Goal: Task Accomplishment & Management: Use online tool/utility

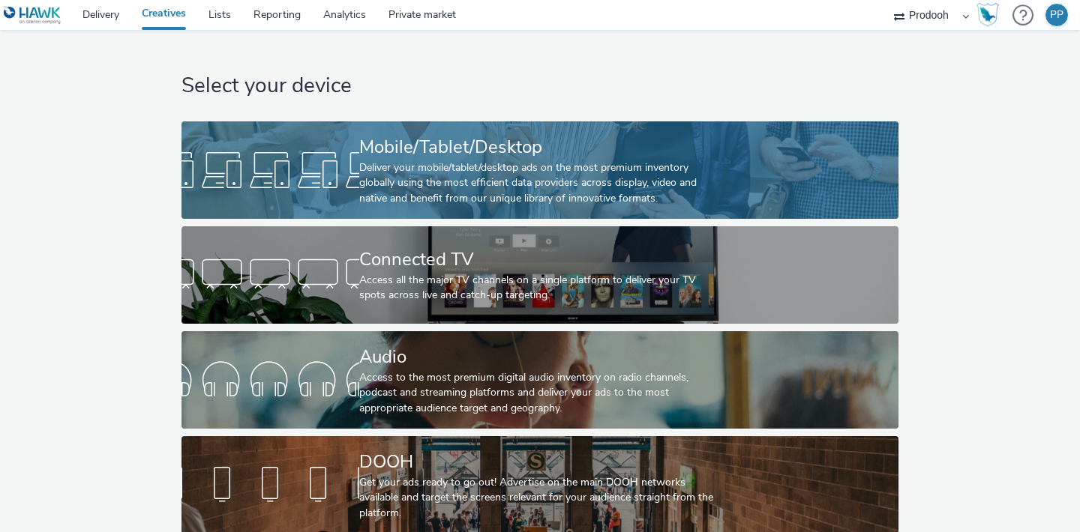
click at [397, 146] on div "Mobile/Tablet/Desktop" at bounding box center [536, 147] width 355 height 26
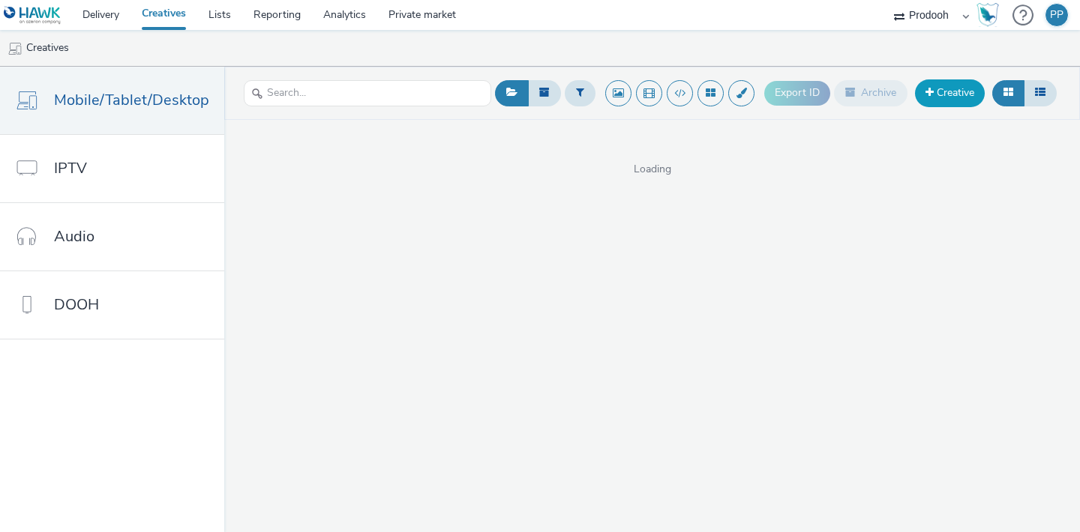
click at [976, 101] on link "Creative" at bounding box center [950, 92] width 70 height 27
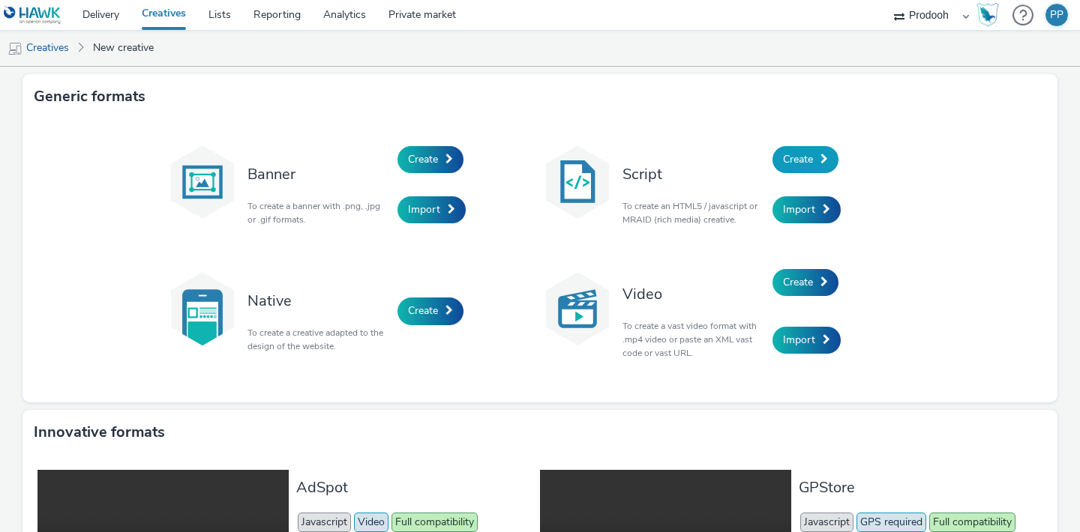
click at [805, 163] on span "Create" at bounding box center [798, 159] width 30 height 14
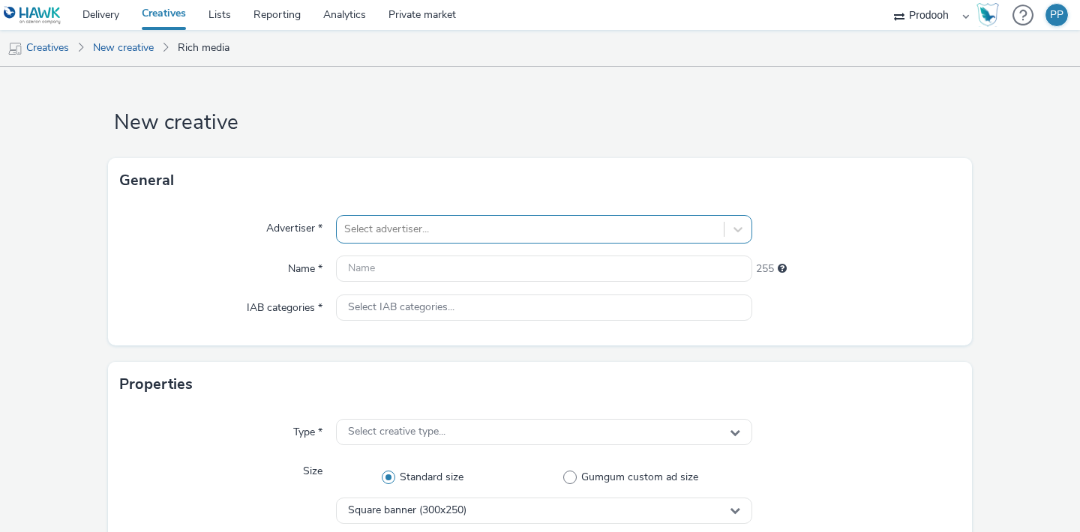
click at [606, 236] on div at bounding box center [530, 229] width 372 height 18
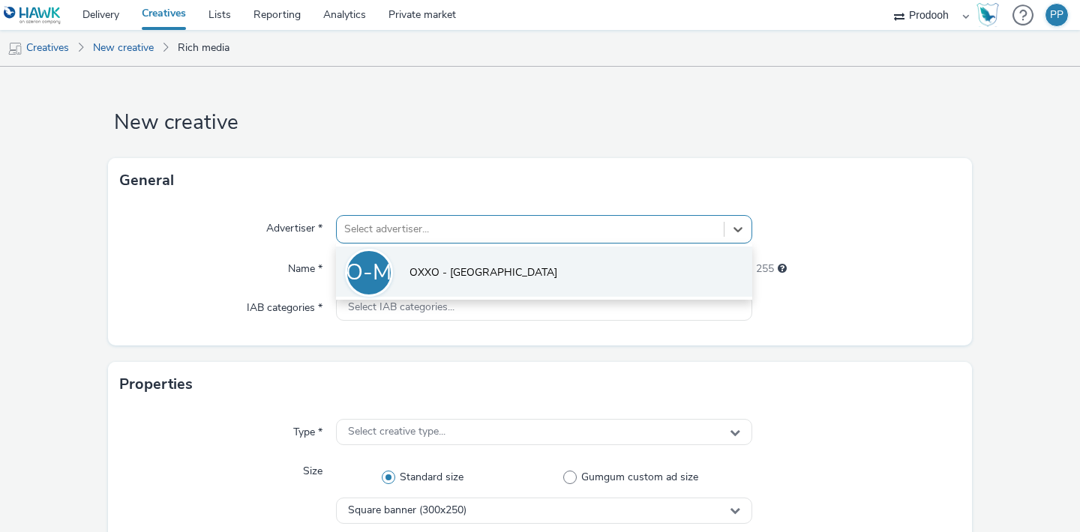
click at [553, 270] on li "O-M OXXO - [GEOGRAPHIC_DATA]" at bounding box center [544, 272] width 416 height 50
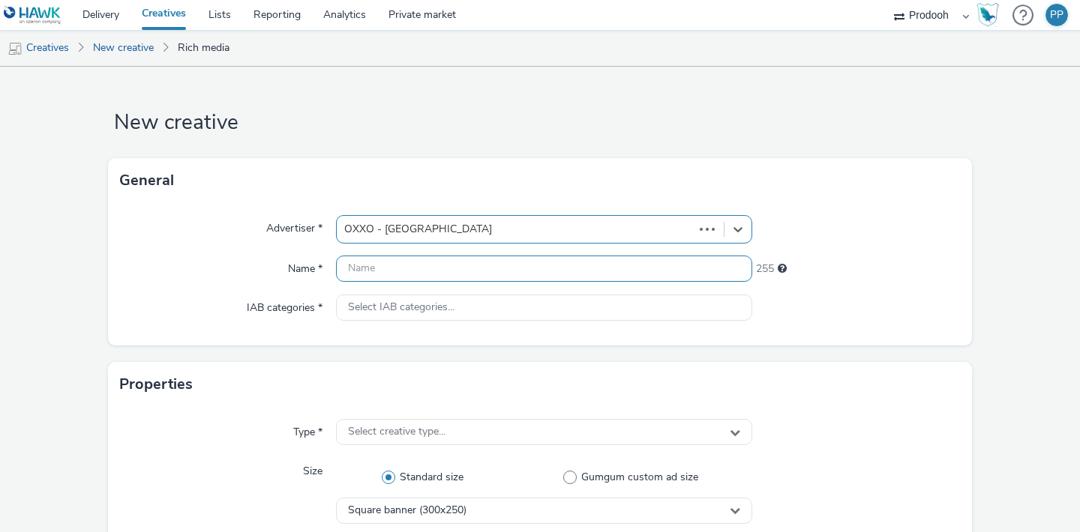
click at [526, 271] on input "text" at bounding box center [544, 269] width 416 height 26
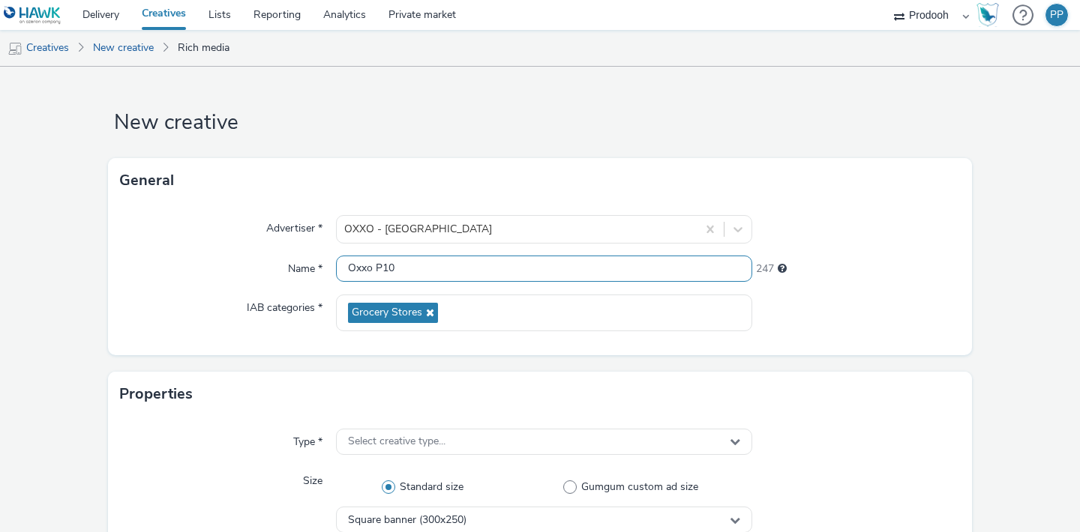
type input "Oxxo P10"
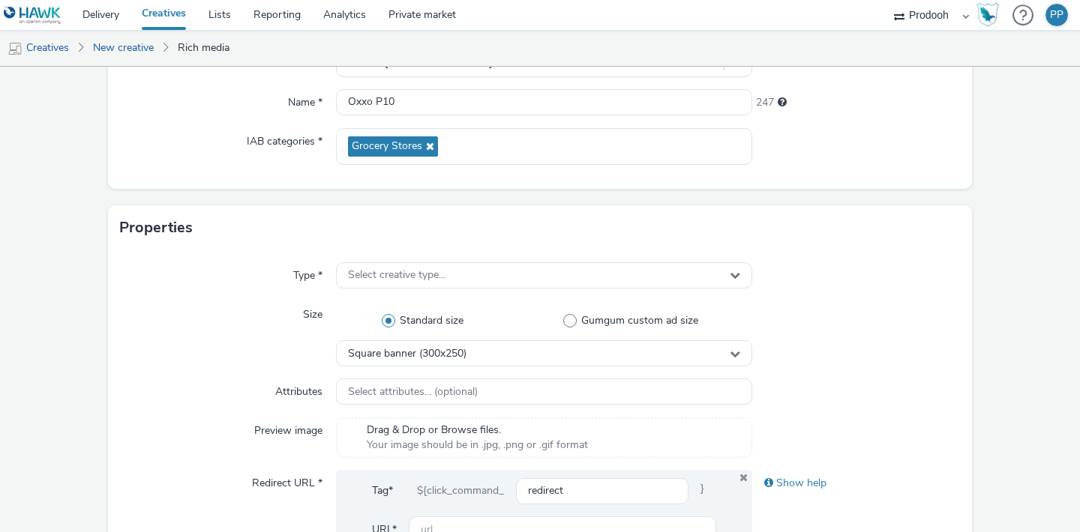
scroll to position [167, 0]
click at [455, 271] on div "Select creative type..." at bounding box center [544, 275] width 416 height 26
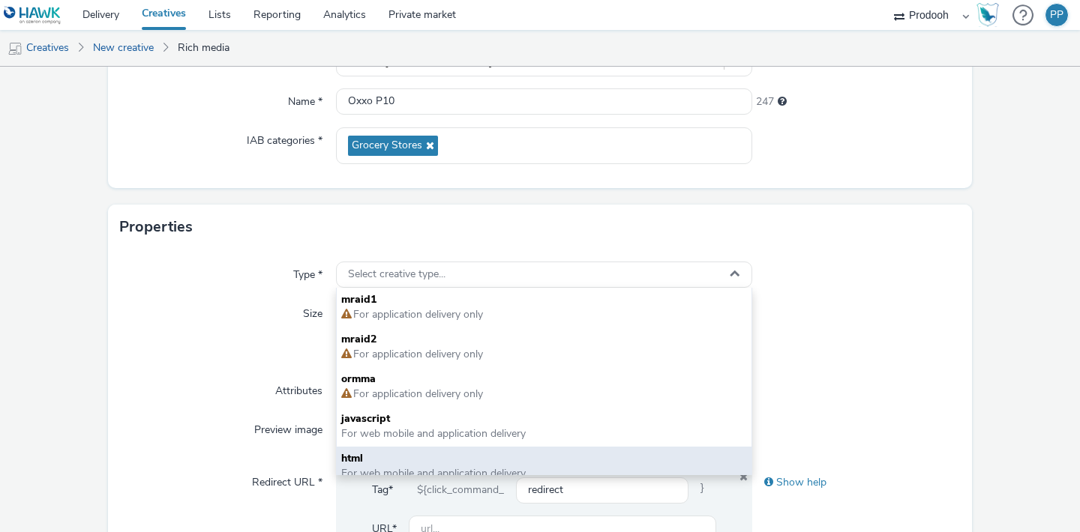
click at [429, 452] on span "html" at bounding box center [544, 458] width 406 height 15
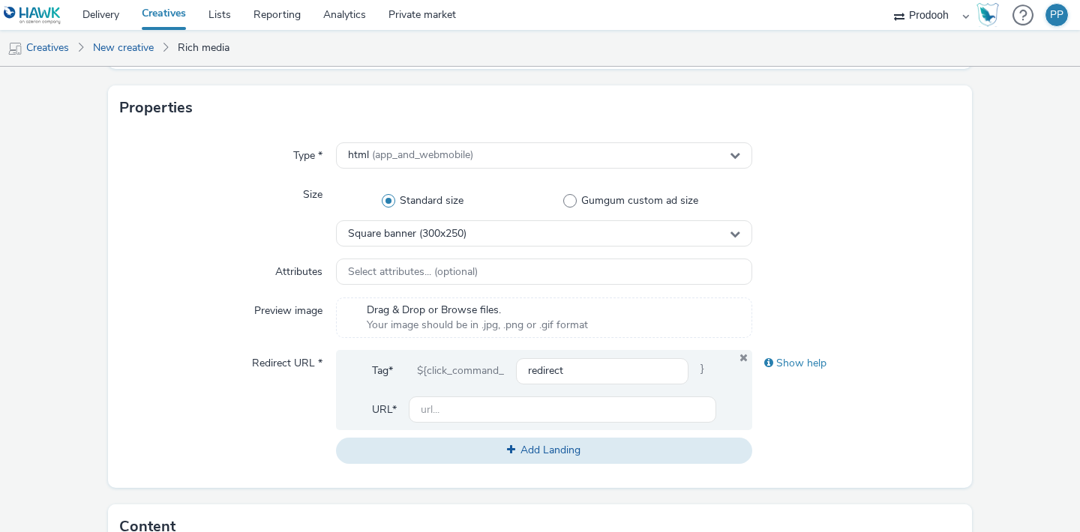
scroll to position [295, 0]
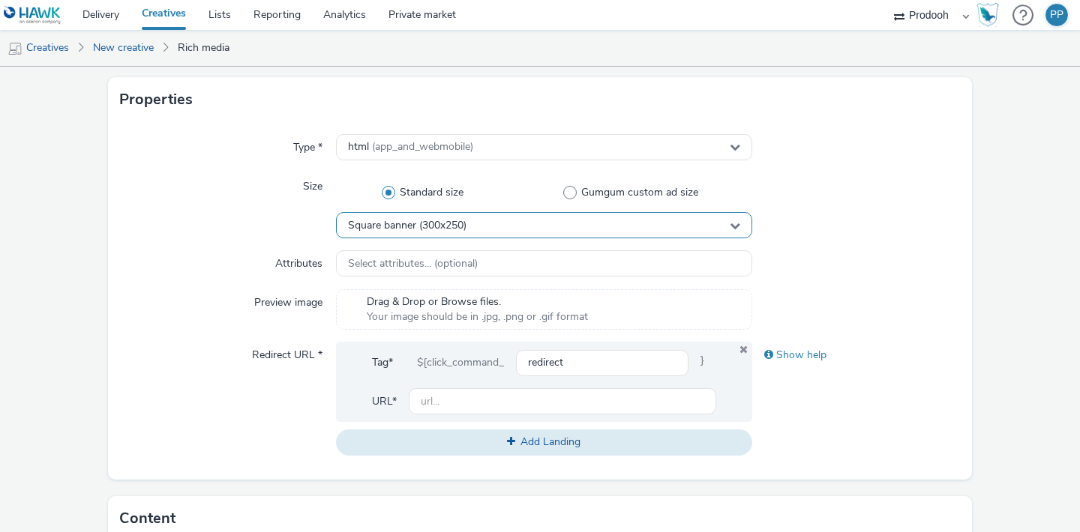
click at [421, 226] on span "Square banner (300x250)" at bounding box center [407, 226] width 118 height 13
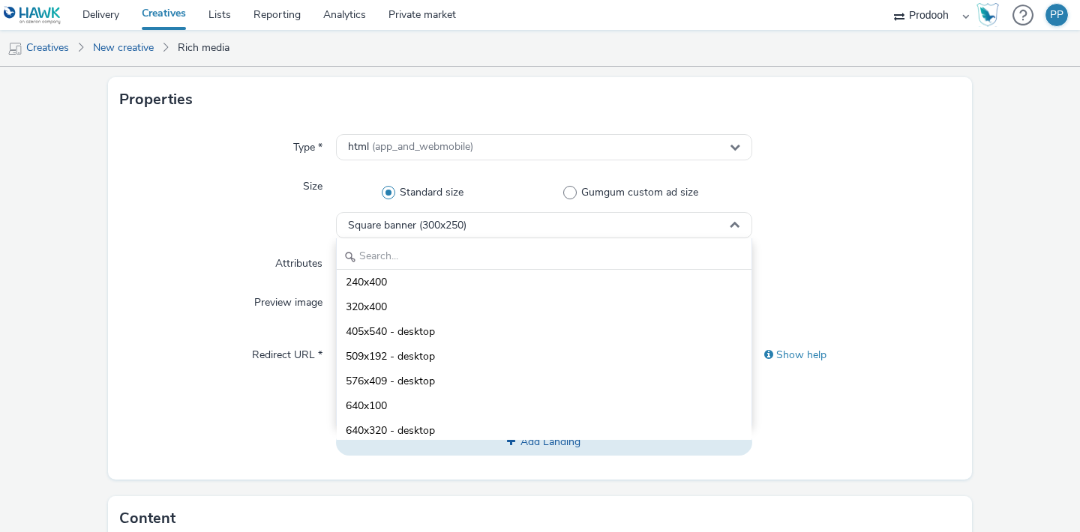
scroll to position [209, 0]
click at [373, 259] on input "text" at bounding box center [544, 257] width 415 height 26
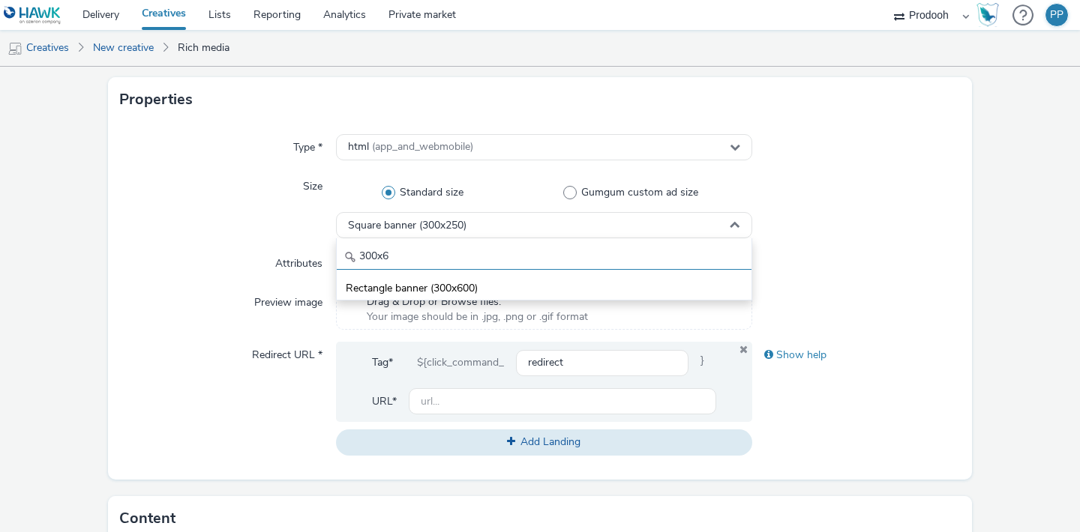
scroll to position [0, 0]
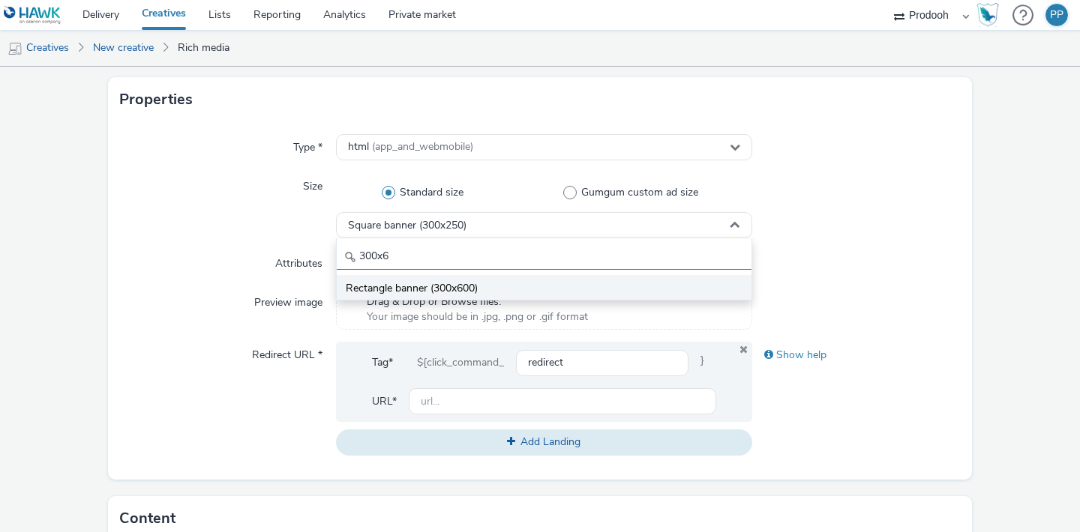
type input "300x6"
click at [383, 286] on span "Rectangle banner (300x600)" at bounding box center [412, 288] width 132 height 15
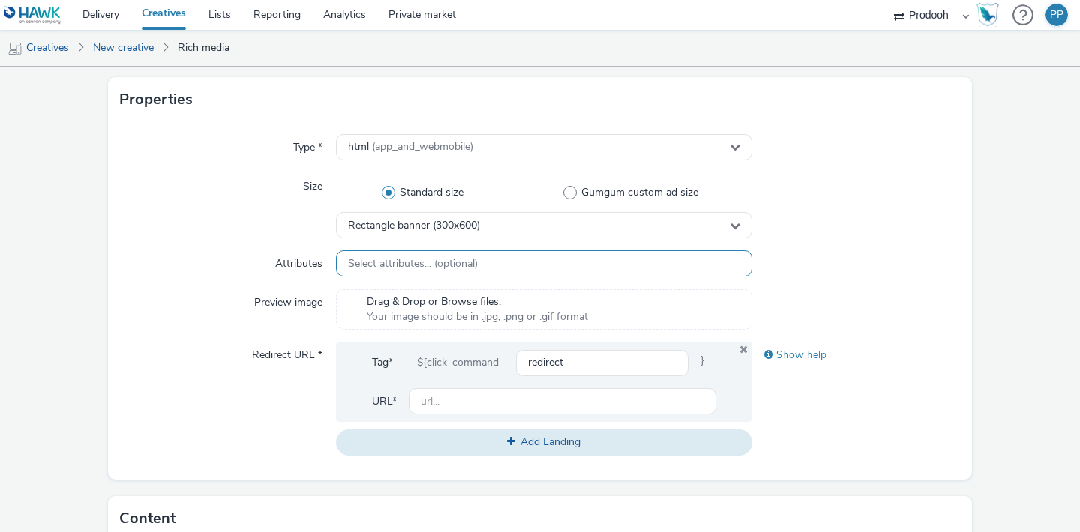
click at [422, 263] on span "Select attributes... (optional)" at bounding box center [413, 264] width 130 height 13
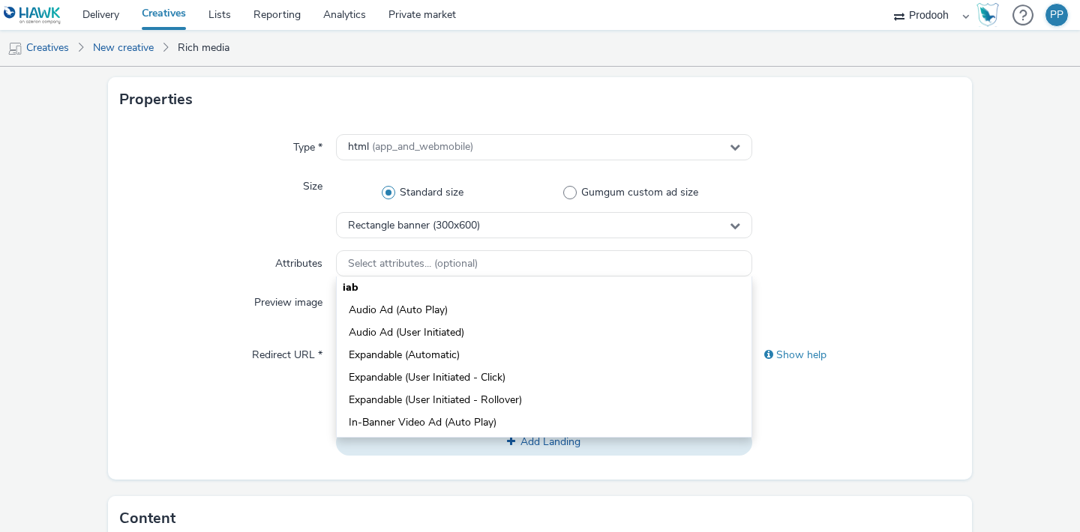
click at [226, 261] on div "Attributes" at bounding box center [228, 263] width 216 height 27
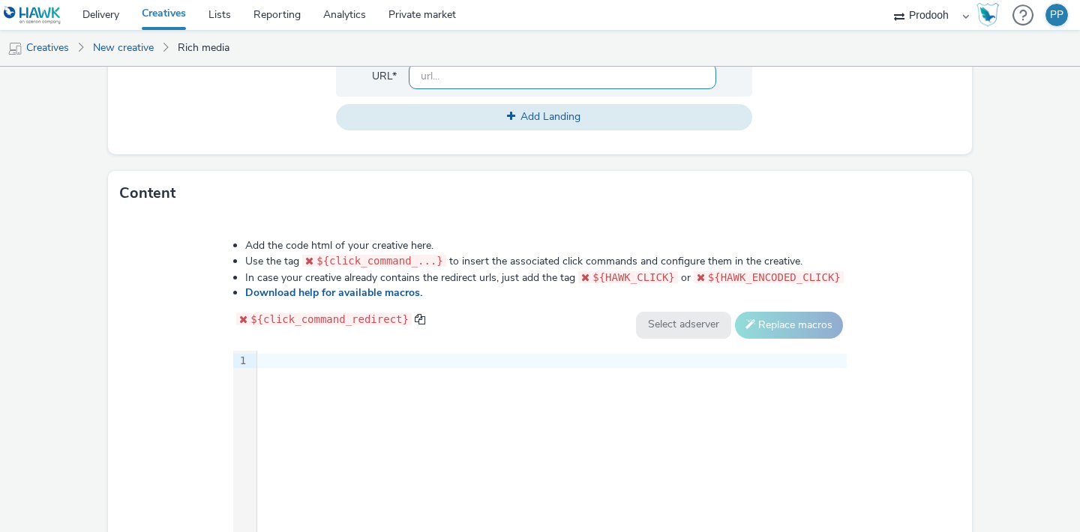
scroll to position [632, 0]
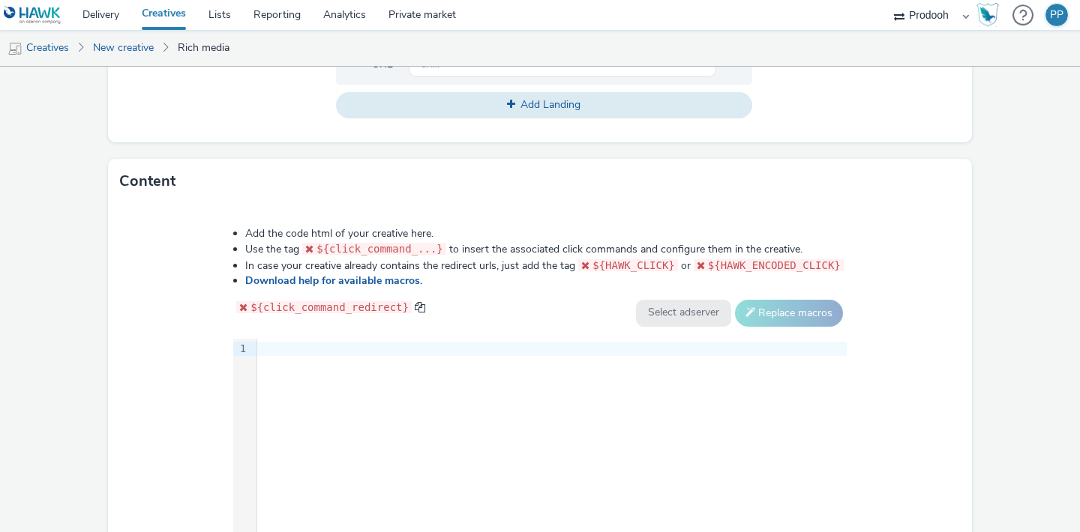
click at [454, 357] on div at bounding box center [551, 349] width 589 height 21
click at [731, 313] on select "Select adserver Sizmek DCM Adform Sting" at bounding box center [683, 313] width 95 height 27
select select "dcm"
click at [694, 300] on select "Select adserver Sizmek DCM Adform Sting" at bounding box center [683, 313] width 95 height 27
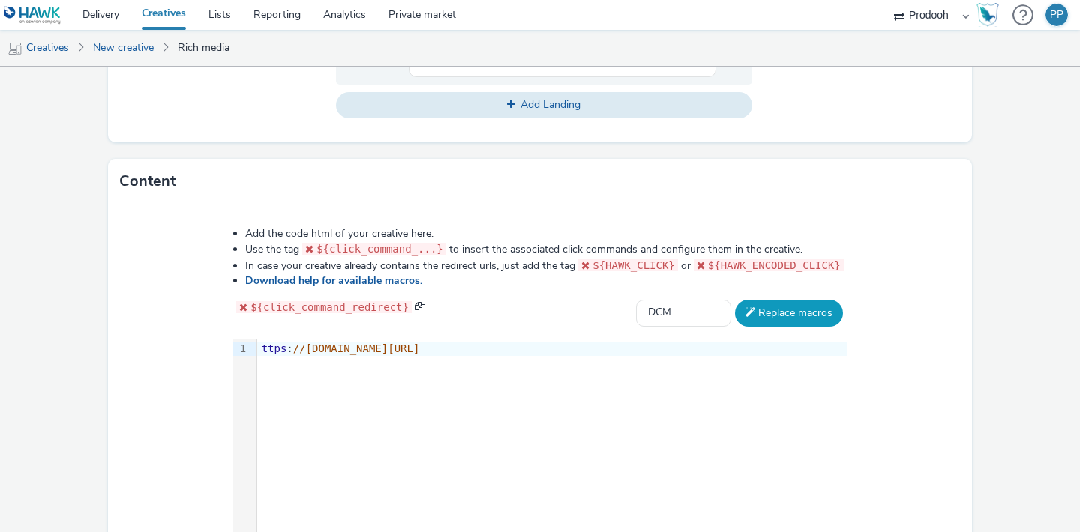
click at [826, 319] on button "Replace macros" at bounding box center [789, 313] width 108 height 27
click at [420, 348] on span "//[DOMAIN_NAME][URL]" at bounding box center [356, 349] width 127 height 12
click at [196, 348] on span "//[DOMAIN_NAME][URL]" at bounding box center [132, 349] width 127 height 12
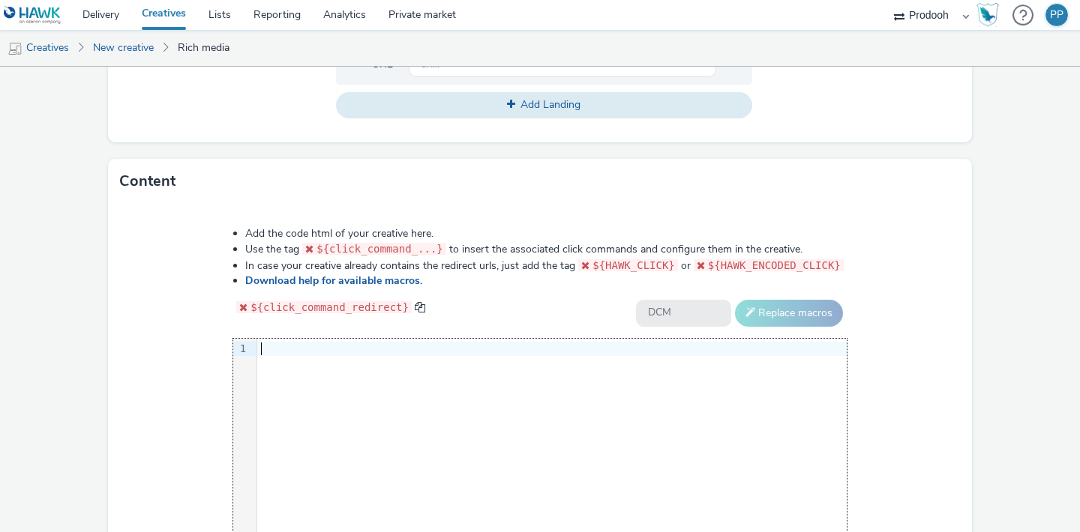
scroll to position [0, 0]
click at [607, 310] on div "${click_command_redirect} Select adserver Sizmek DCM Adform Sting Replace macros" at bounding box center [539, 313] width 613 height 27
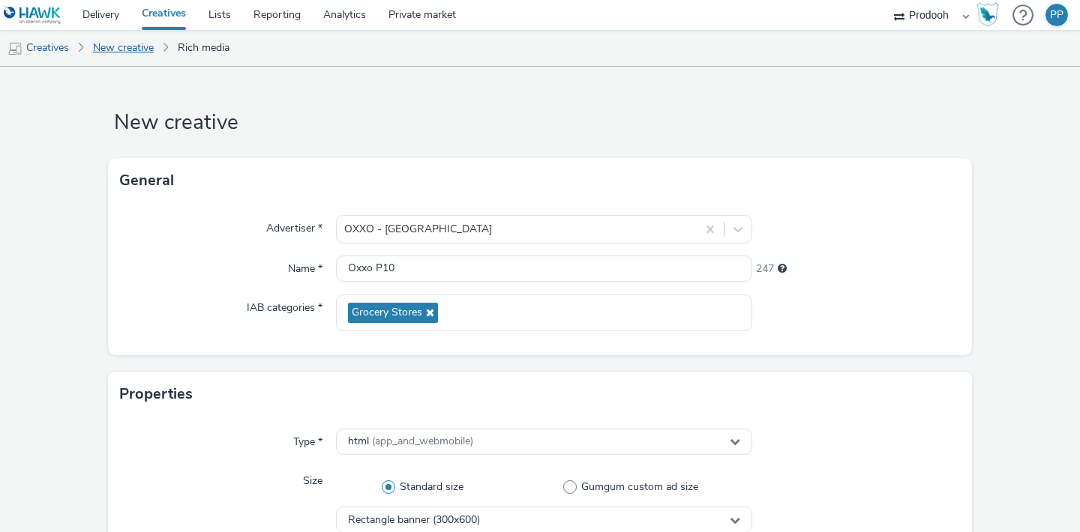
click at [136, 55] on link "New creative" at bounding box center [123, 48] width 76 height 36
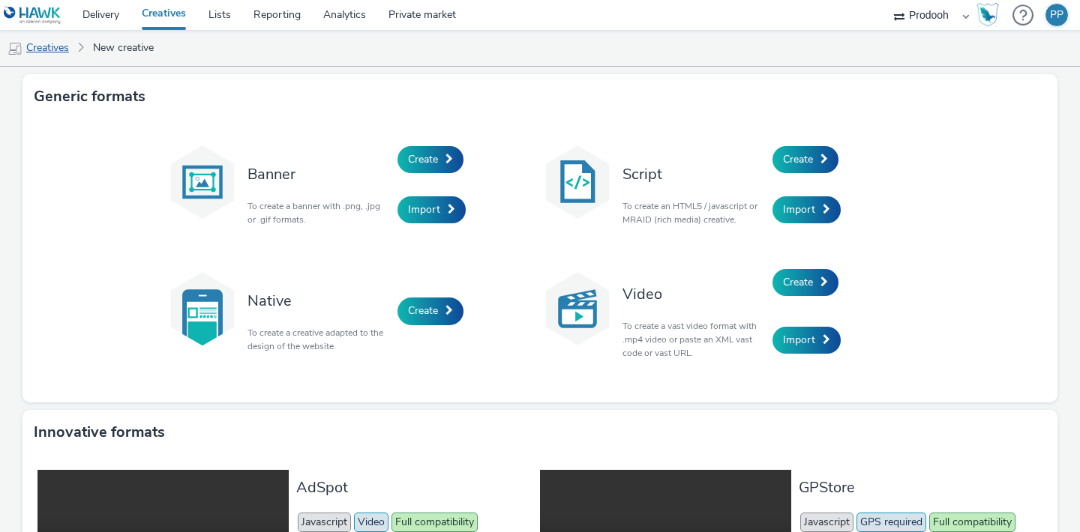
click at [57, 49] on link "Creatives" at bounding box center [38, 48] width 76 height 36
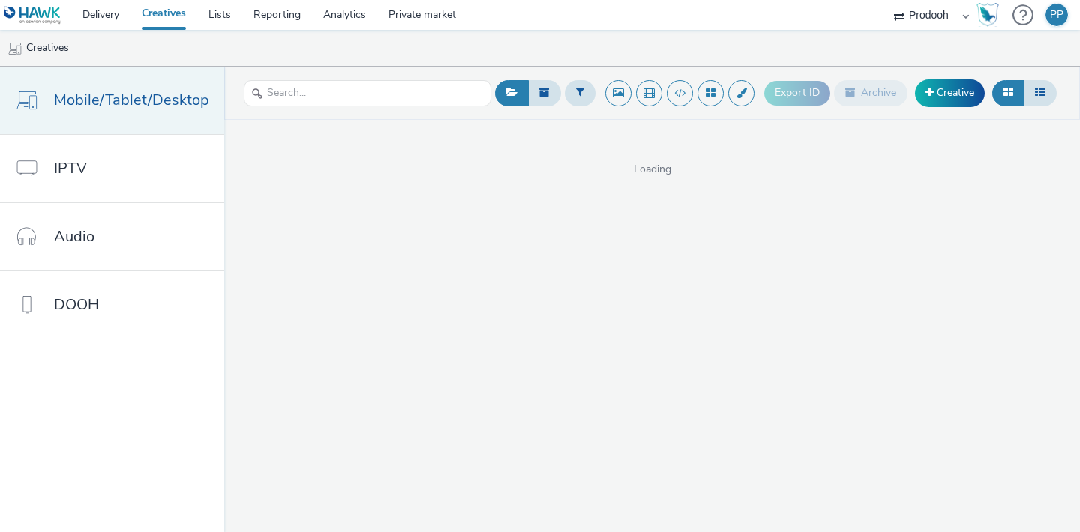
click at [141, 116] on link "Mobile/Tablet/Desktop" at bounding box center [112, 100] width 224 height 67
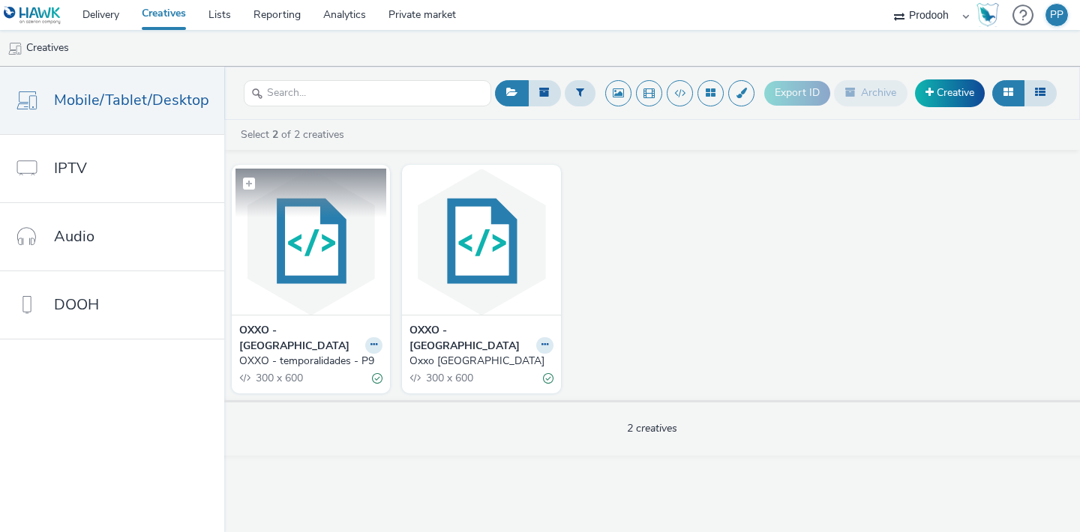
click at [320, 271] on img at bounding box center [310, 242] width 151 height 146
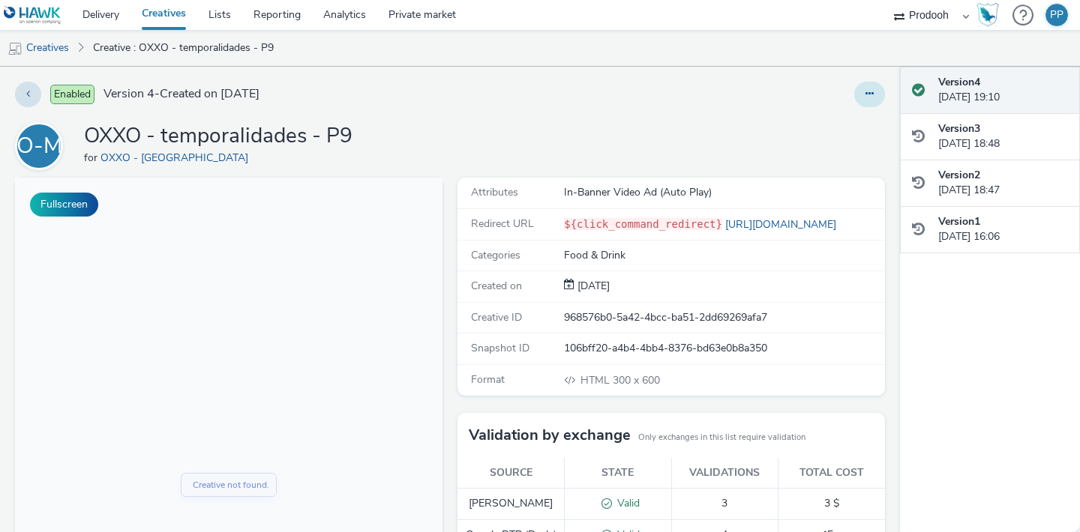
click at [870, 91] on icon at bounding box center [869, 93] width 8 height 10
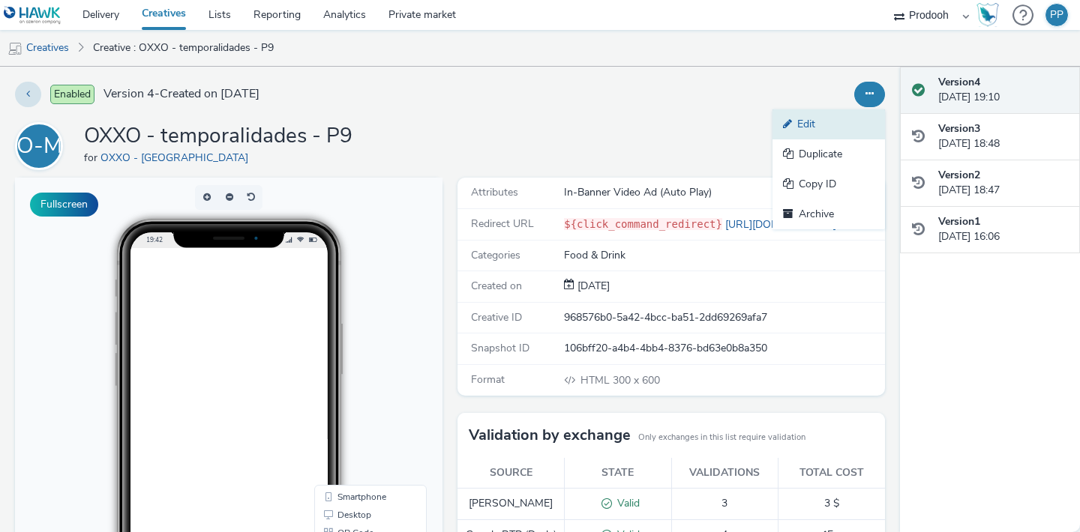
click at [841, 126] on link "Edit" at bounding box center [828, 124] width 112 height 30
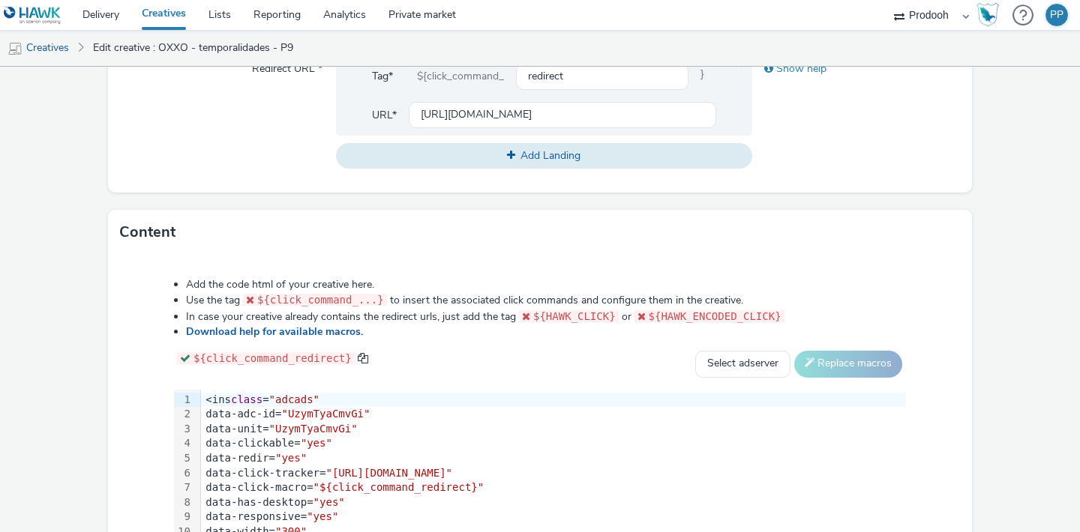
scroll to position [592, 0]
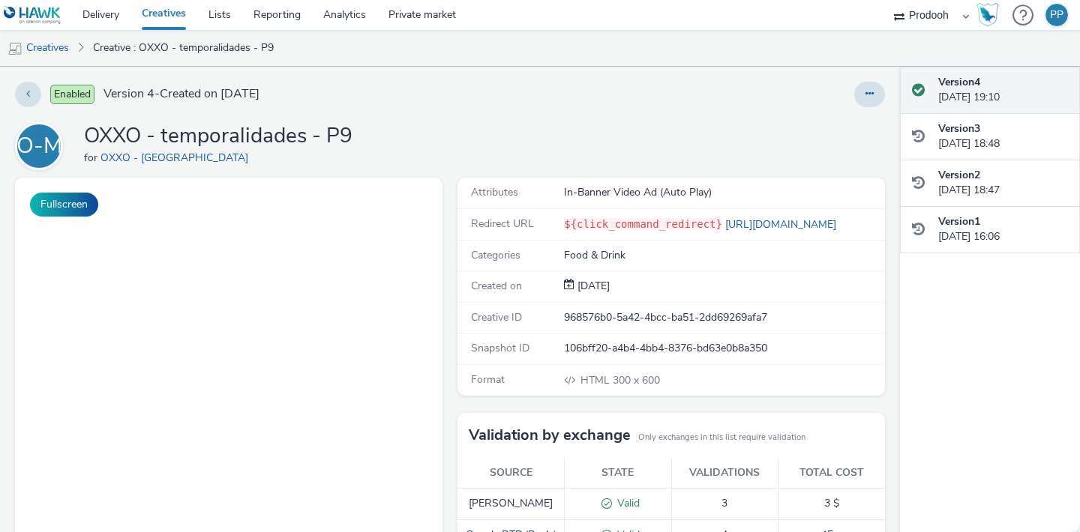
click at [849, 96] on div at bounding box center [711, 94] width 348 height 25
click at [865, 96] on button at bounding box center [869, 94] width 31 height 25
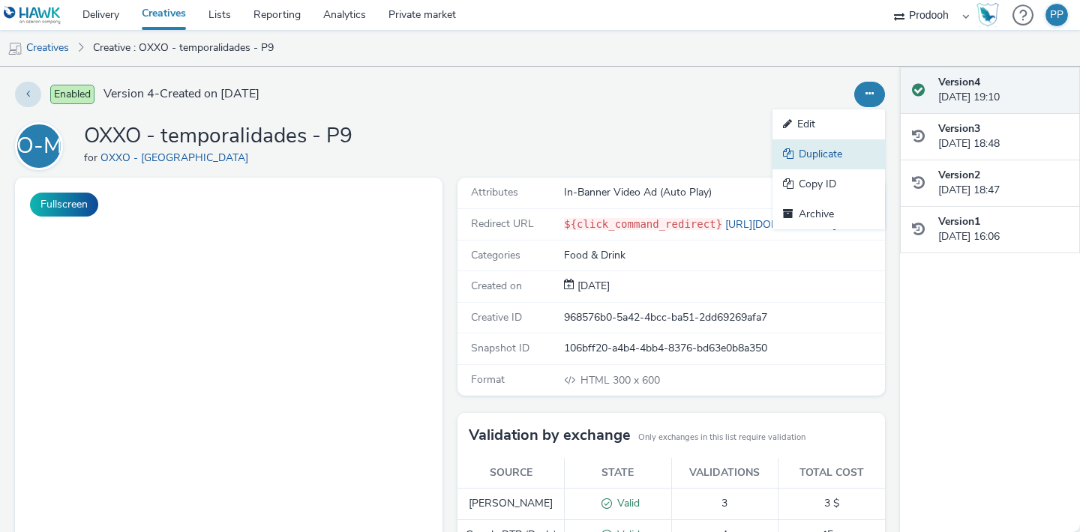
click at [845, 165] on link "Duplicate" at bounding box center [828, 154] width 112 height 30
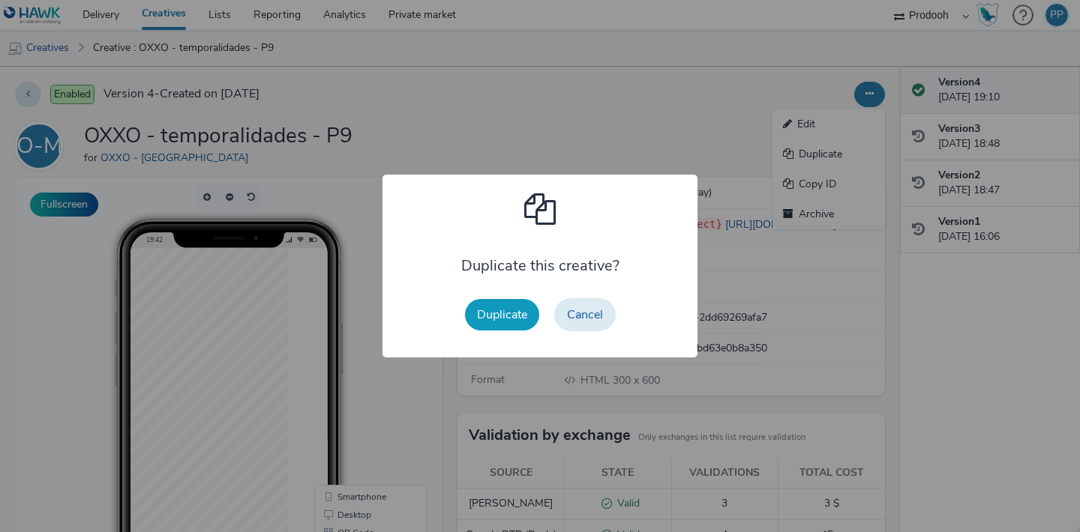
click at [499, 309] on button "Duplicate" at bounding box center [502, 314] width 74 height 31
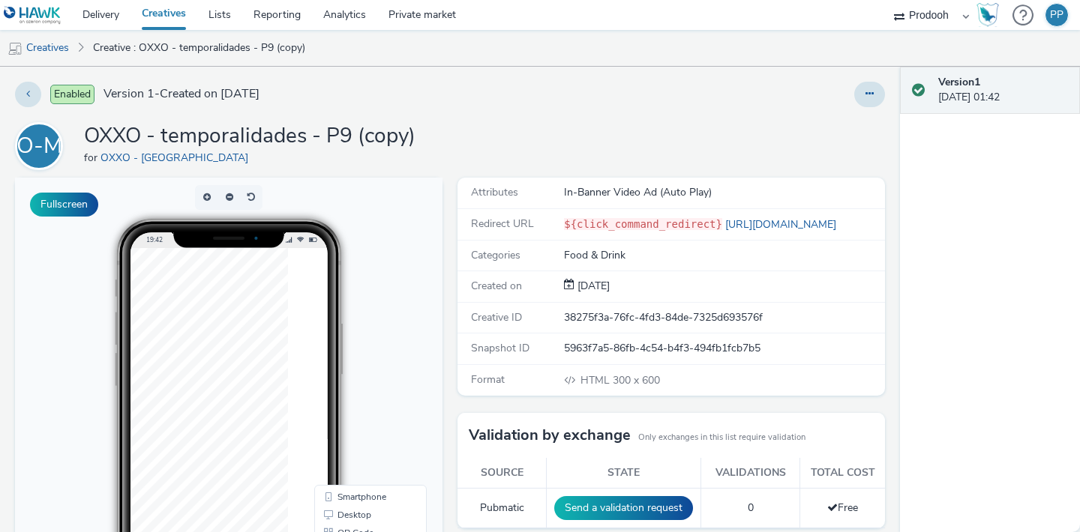
click at [886, 98] on div "Enabled Version 1 - Created on [DATE] O-M OXXO - temporalidades - P9 (copy) for…" at bounding box center [450, 300] width 900 height 466
click at [875, 98] on button at bounding box center [869, 94] width 31 height 25
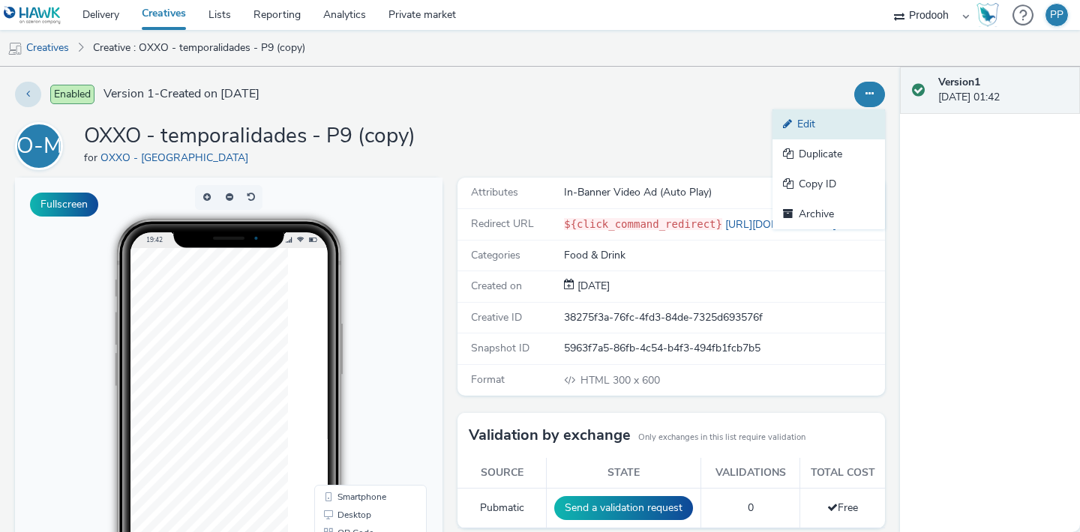
click at [853, 130] on link "Edit" at bounding box center [828, 124] width 112 height 30
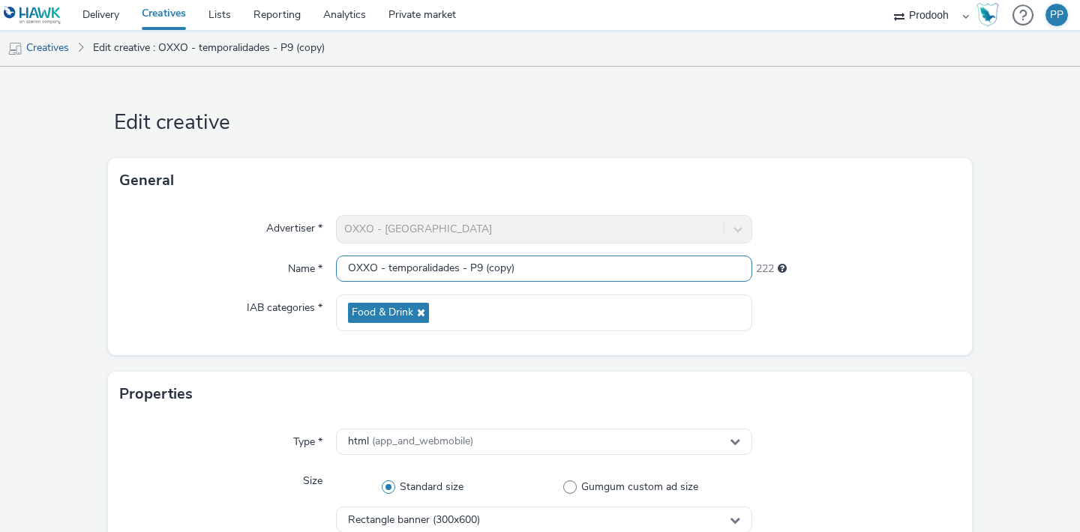
click at [544, 267] on input "OXXO - temporalidades - P9 (copy)" at bounding box center [544, 269] width 416 height 26
type input "OXXO - temporalidades - P10"
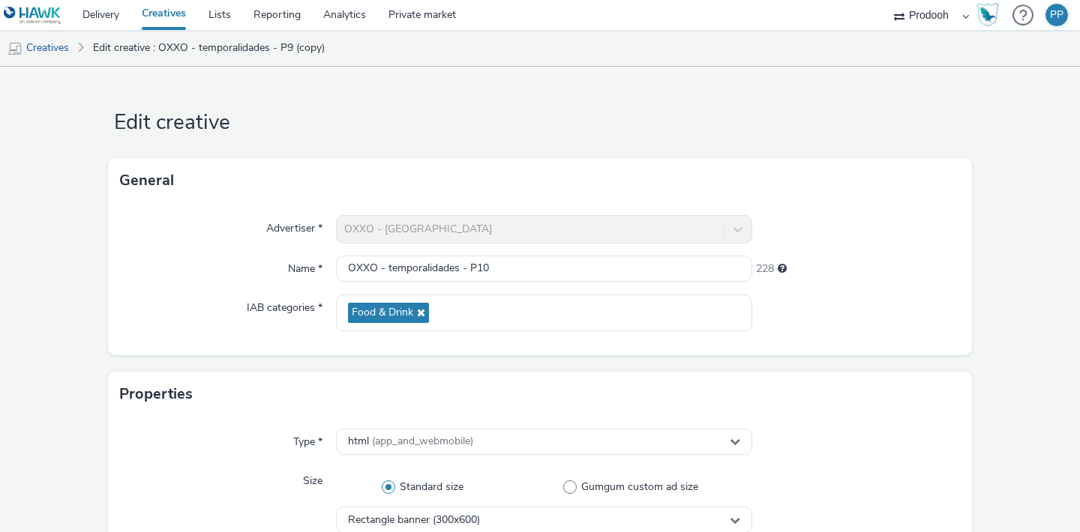
click at [872, 257] on div "228" at bounding box center [856, 266] width 208 height 21
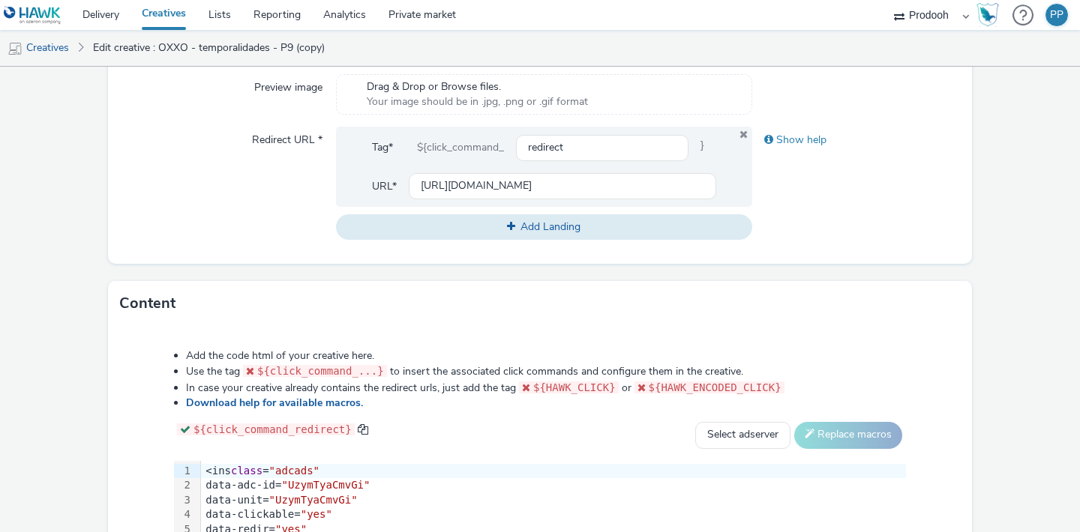
scroll to position [772, 0]
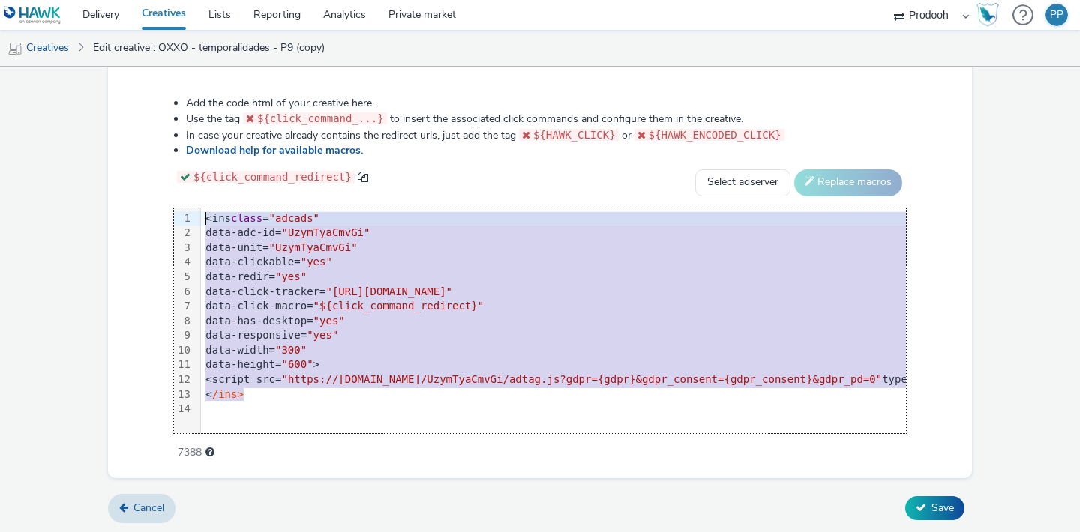
drag, startPoint x: 343, startPoint y: 391, endPoint x: 187, endPoint y: 215, distance: 235.3
click at [187, 216] on div "99 1 2 3 4 5 6 7 8 9 10 11 12 13 14 › <ins class = "adcads" data-adc-id= "UzymT…" at bounding box center [540, 320] width 732 height 225
copy div "<ins class = "adcads" data-adc-id= "UzymTyaCmvGi" data-unit= "UzymTyaCmvGi" dat…"
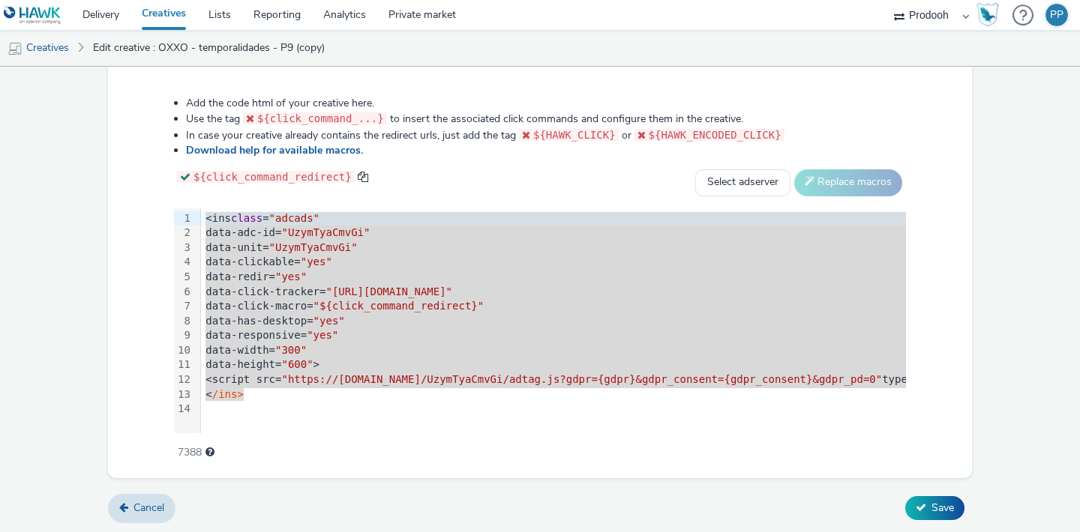
click at [838, 134] on li "In case your creative already contains the redirect urls, just add the tag ${HA…" at bounding box center [546, 135] width 720 height 16
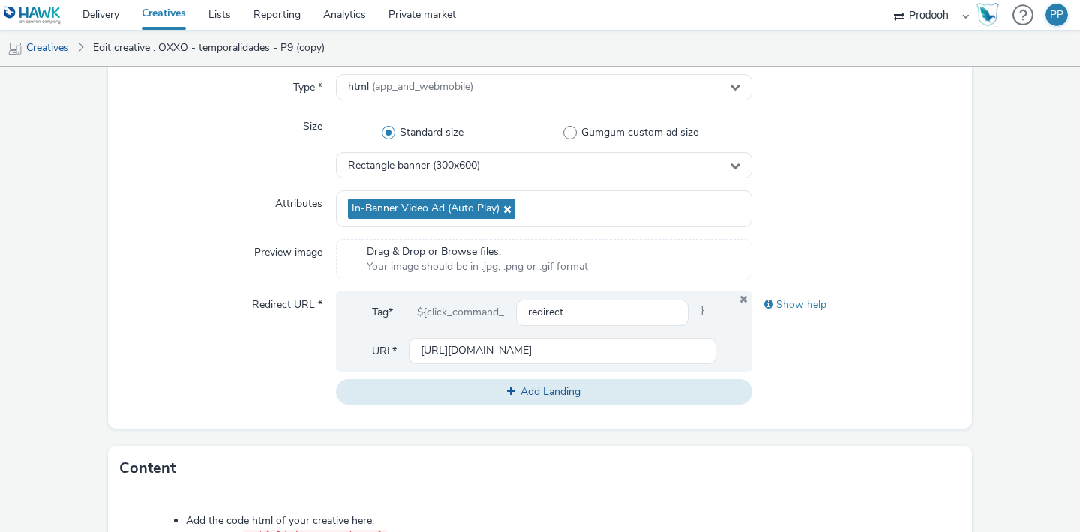
scroll to position [356, 0]
click at [506, 348] on input "[URL][DOMAIN_NAME]" at bounding box center [562, 350] width 307 height 26
paste input "Rich-media&utm_campaign=NA_P10_BNN_RICH-MEDIA_TEMPORALIDADES_PTTR_CONTENIDO_1809"
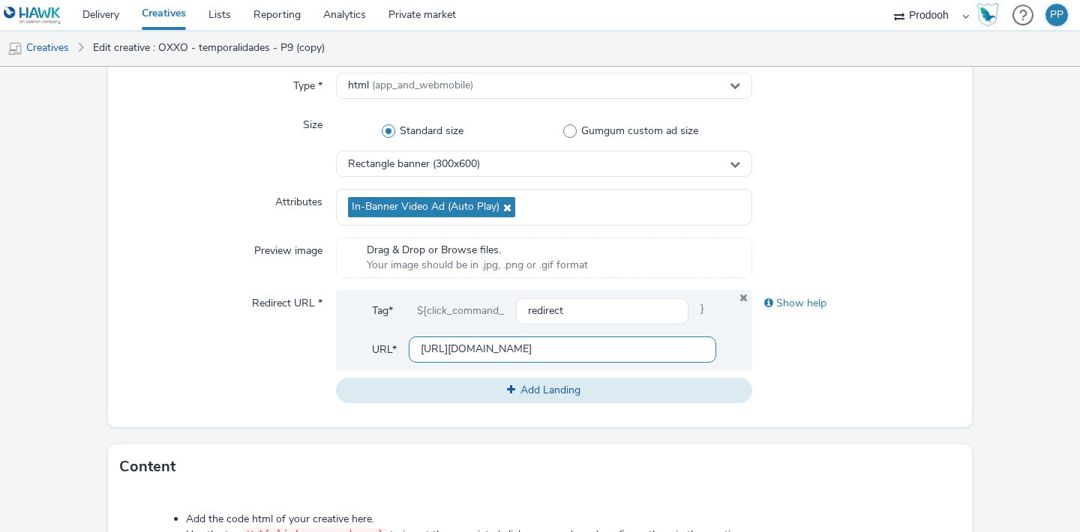
scroll to position [0, 816]
type input "[URL][DOMAIN_NAME]"
click at [775, 356] on div "Show help" at bounding box center [856, 346] width 208 height 113
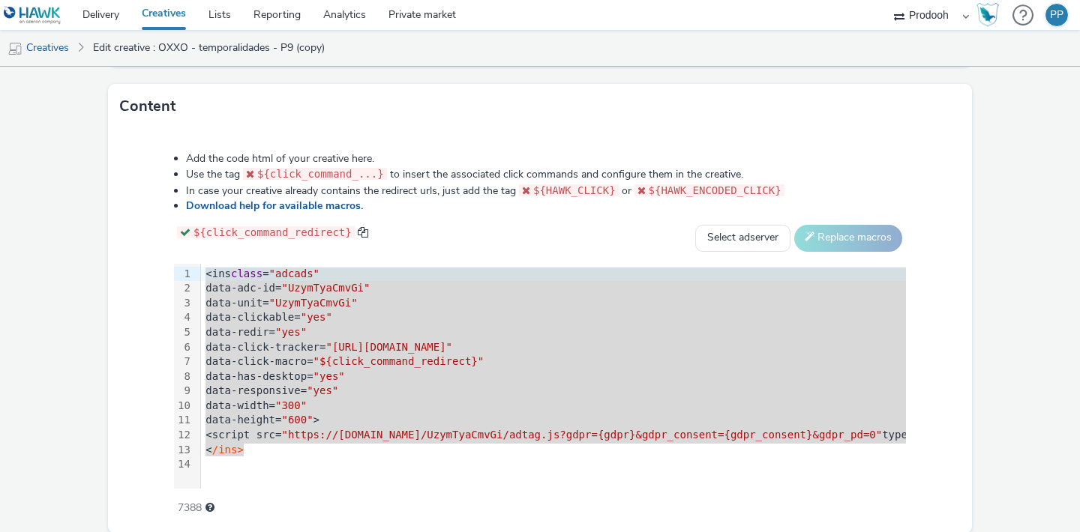
scroll to position [757, 0]
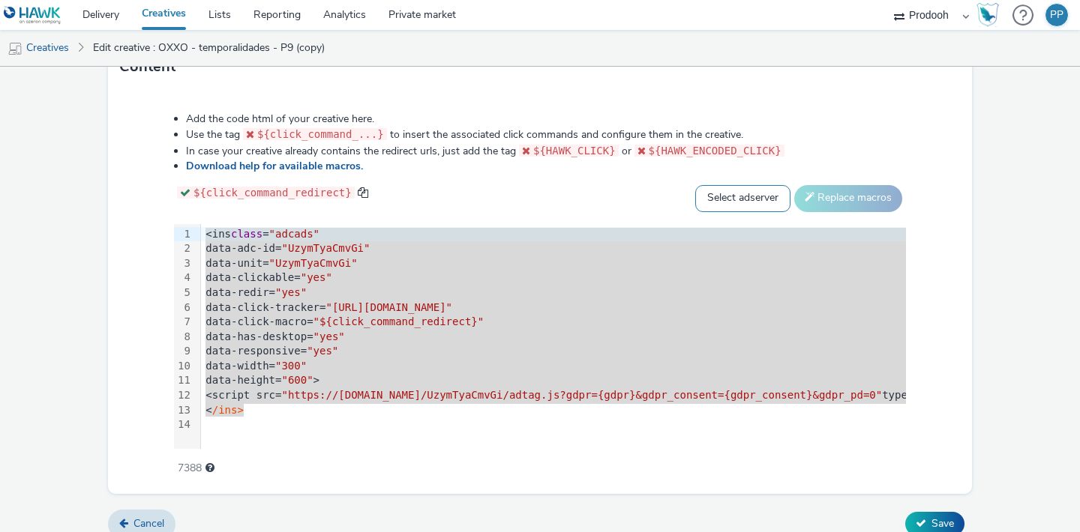
click at [766, 196] on select "Select adserver Sizmek DCM Adform Sting" at bounding box center [742, 198] width 95 height 27
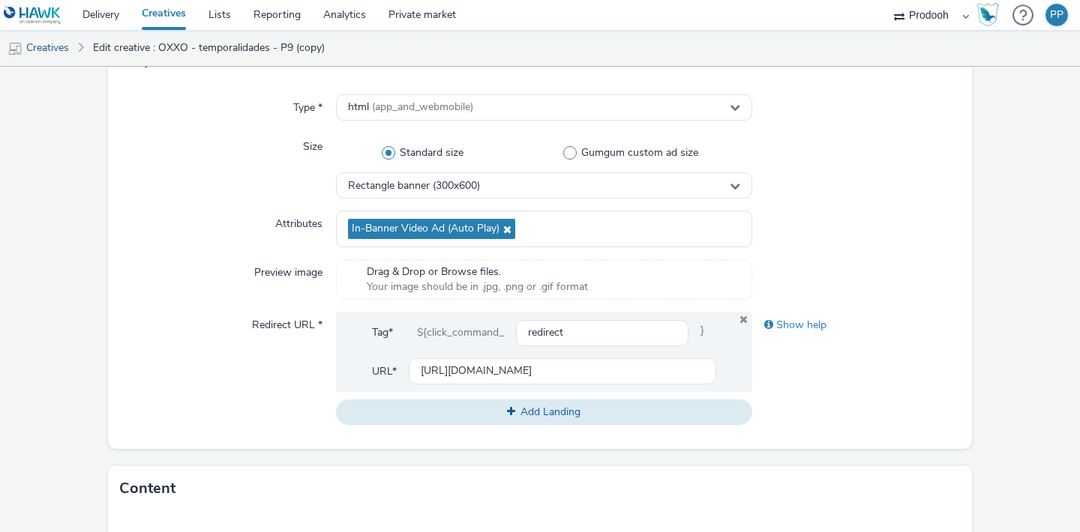
scroll to position [772, 0]
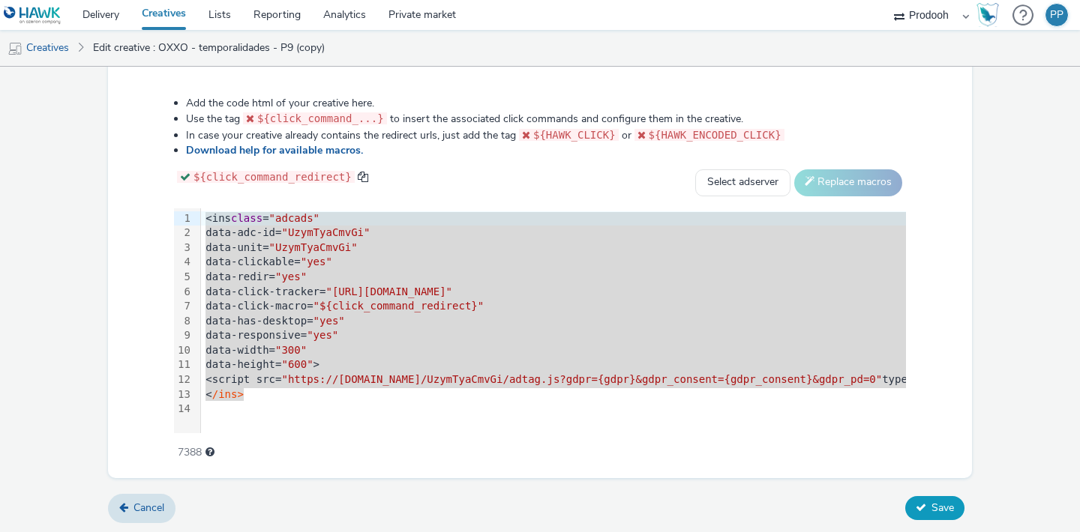
click at [920, 500] on button "Save" at bounding box center [934, 508] width 59 height 24
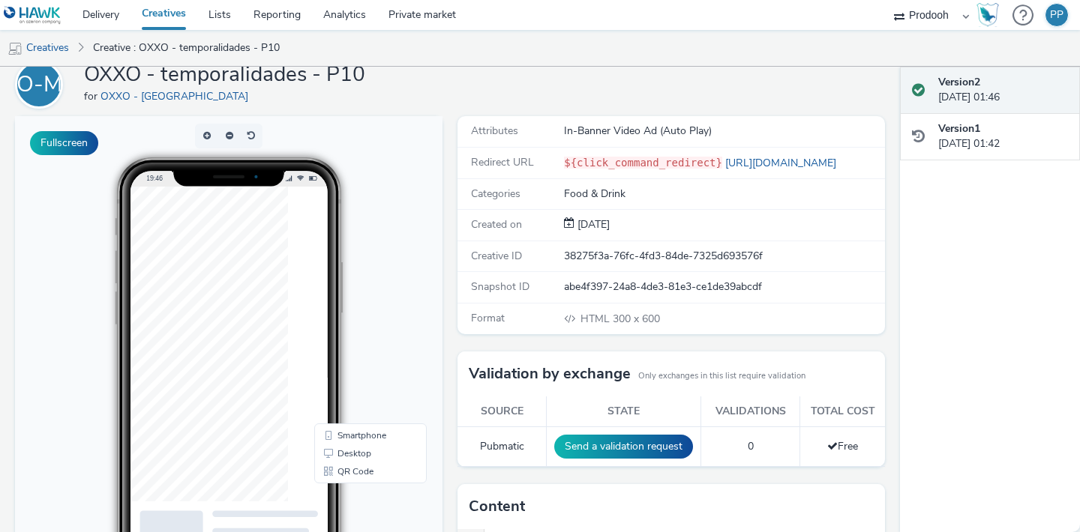
scroll to position [64, 0]
